Goal: Transaction & Acquisition: Purchase product/service

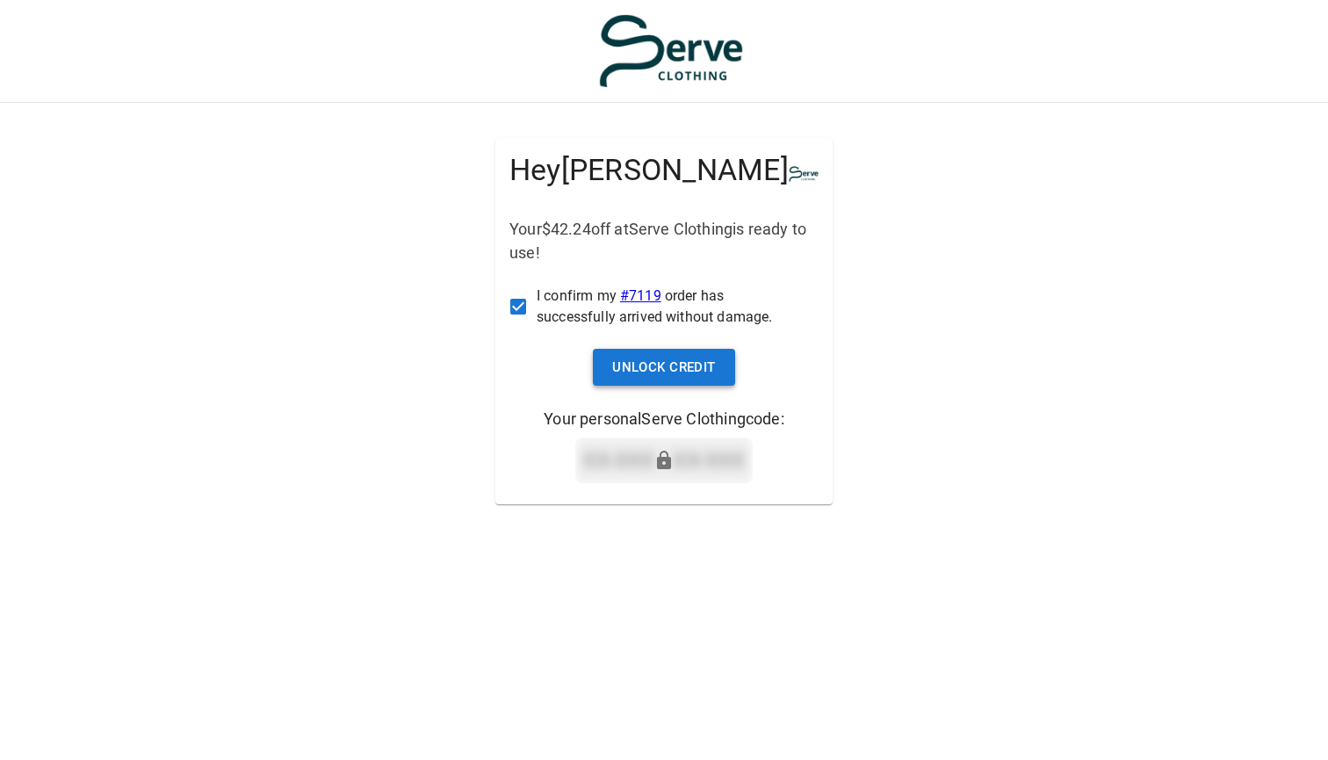
click at [650, 366] on button "Unlock Credit" at bounding box center [664, 367] width 142 height 37
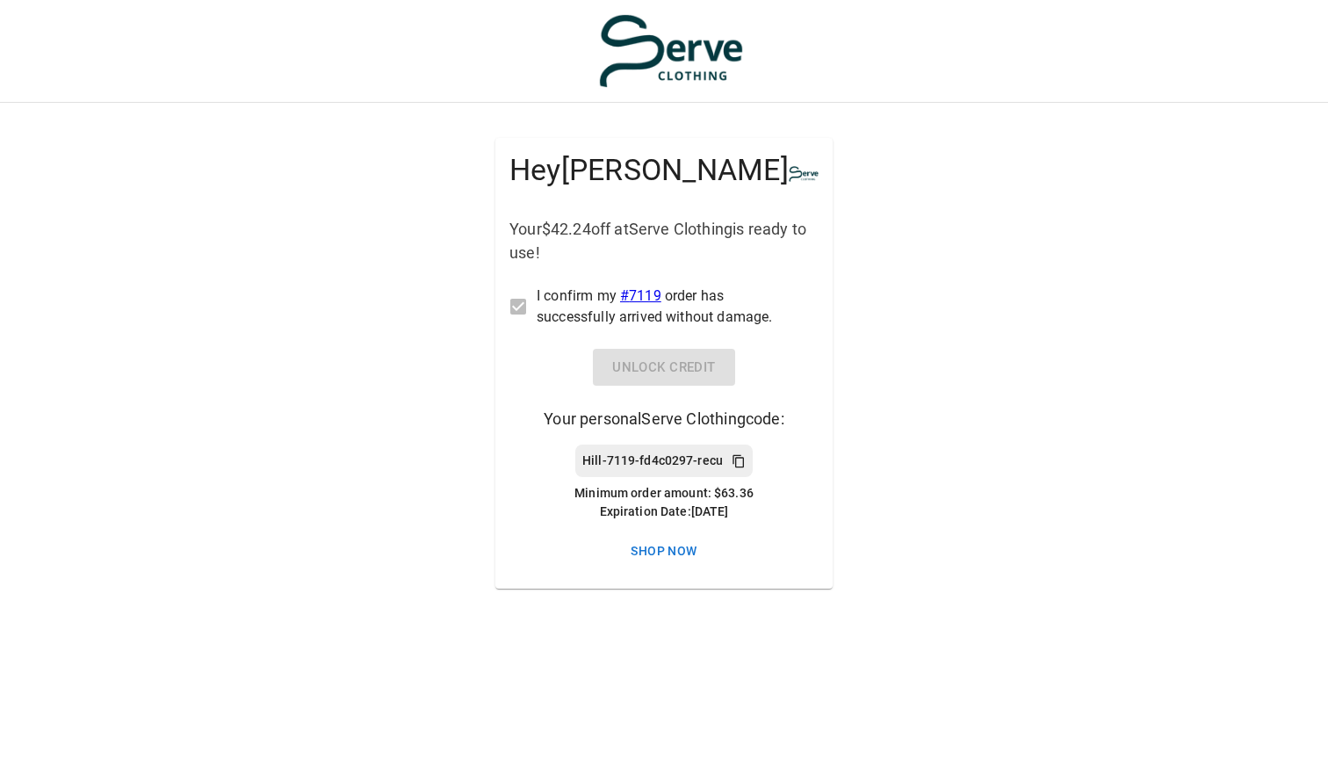
click at [650, 456] on p "Hill-7119-fd4c0297-recu" at bounding box center [652, 461] width 141 height 18
click at [665, 548] on link "Shop Now" at bounding box center [664, 551] width 278 height 33
click at [522, 297] on label "I confirm my # 7119 order has successfully arrived without damage." at bounding box center [652, 307] width 305 height 42
click at [518, 309] on label "I confirm my # 7119 order has successfully arrived without damage." at bounding box center [652, 307] width 305 height 42
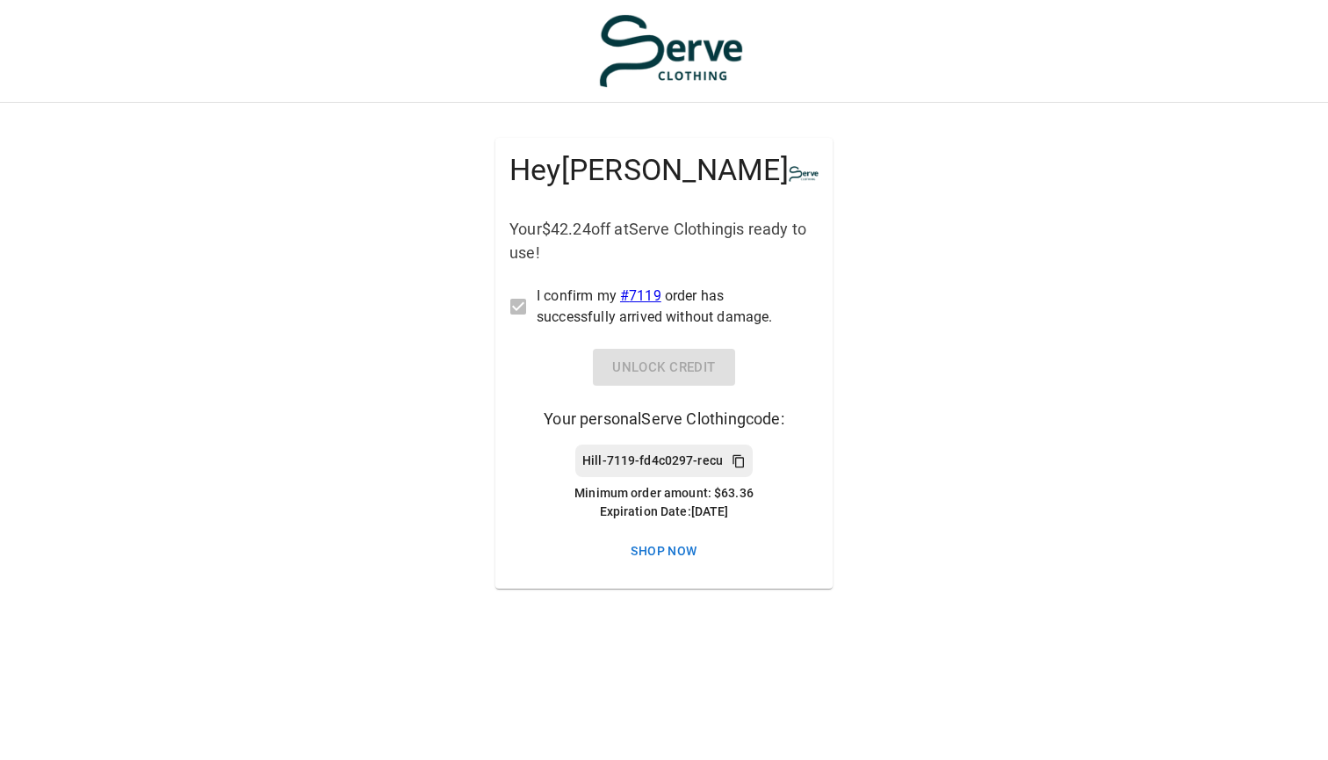
click at [634, 367] on div "Hey [PERSON_NAME] Your $42.24 off at Serve Clothing is ready to use! I confirm …" at bounding box center [664, 363] width 337 height 451
click at [638, 464] on p "Hill-7119-fd4c0297-recu" at bounding box center [652, 461] width 141 height 18
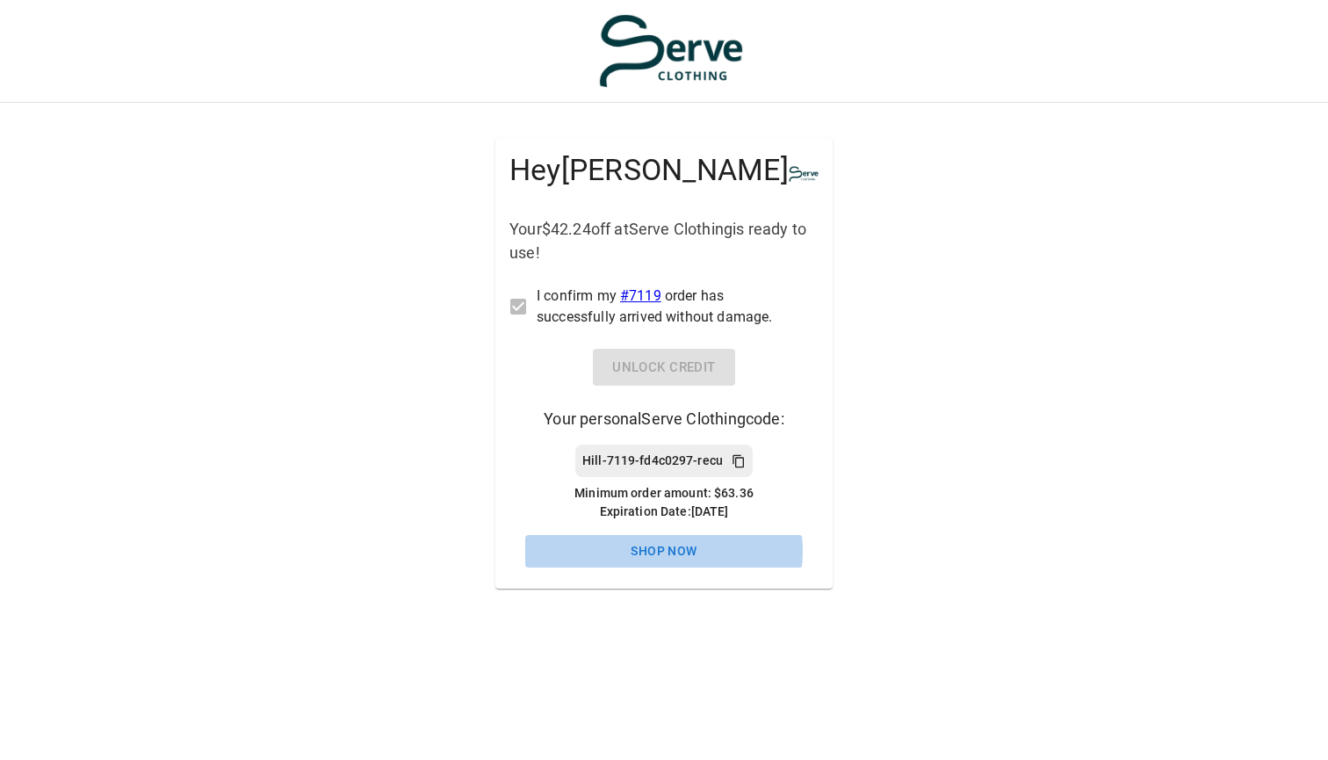
click at [662, 551] on link "Shop Now" at bounding box center [664, 551] width 278 height 33
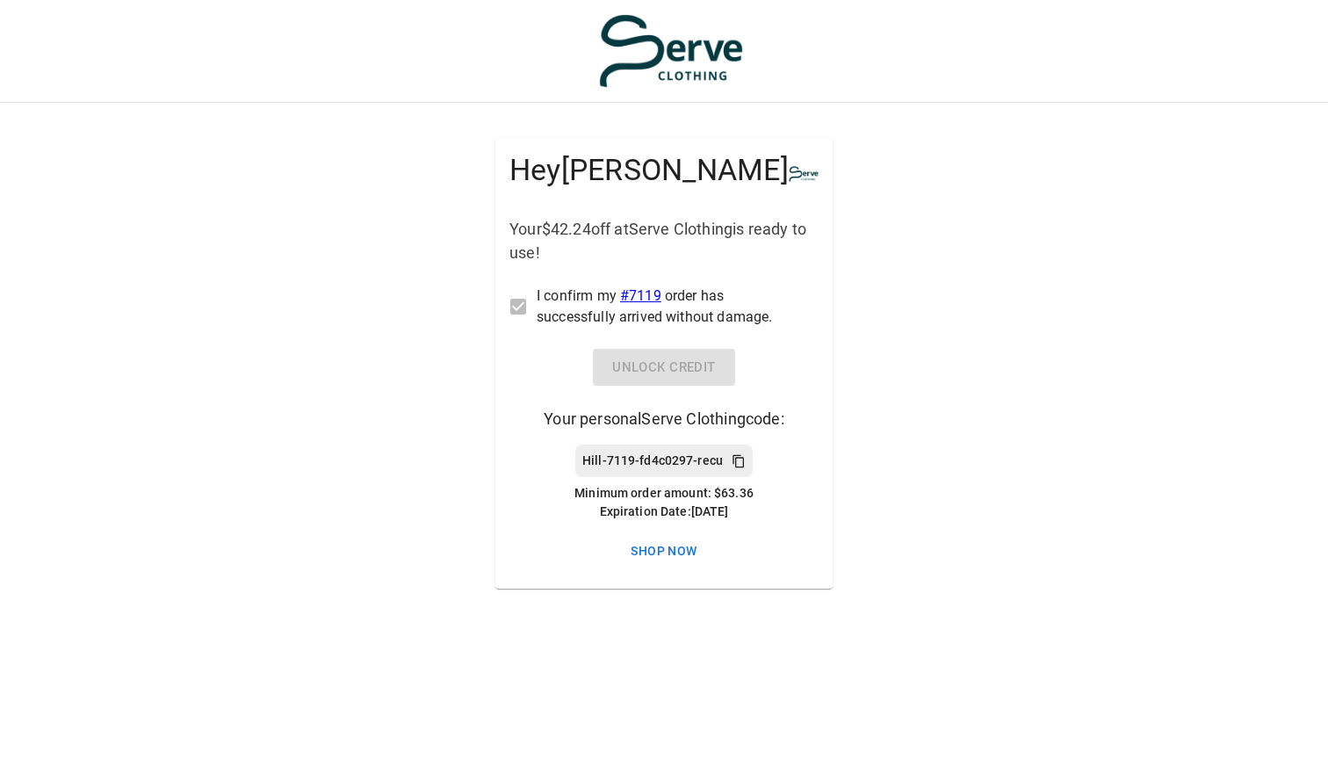
click at [735, 455] on icon at bounding box center [738, 460] width 11 height 13
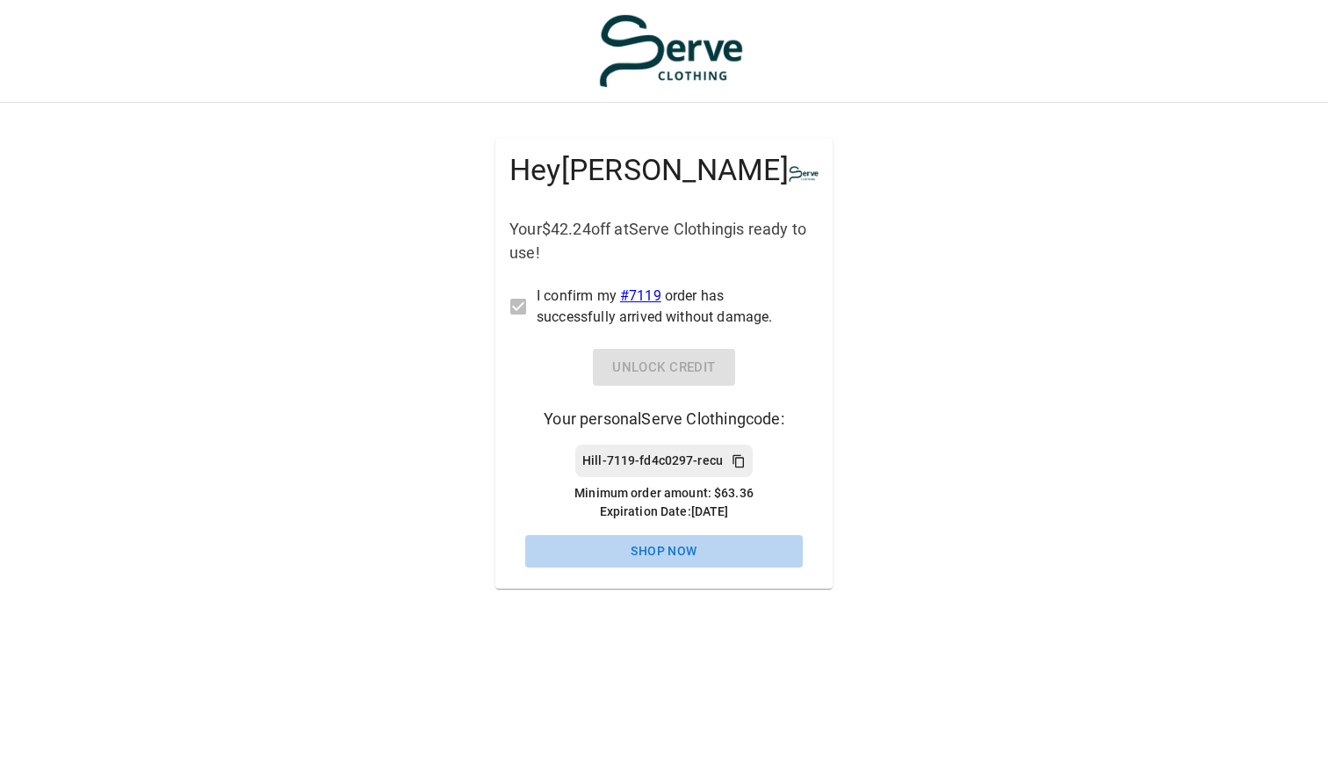
click at [666, 553] on link "Shop Now" at bounding box center [664, 551] width 278 height 33
